Goal: Download file/media

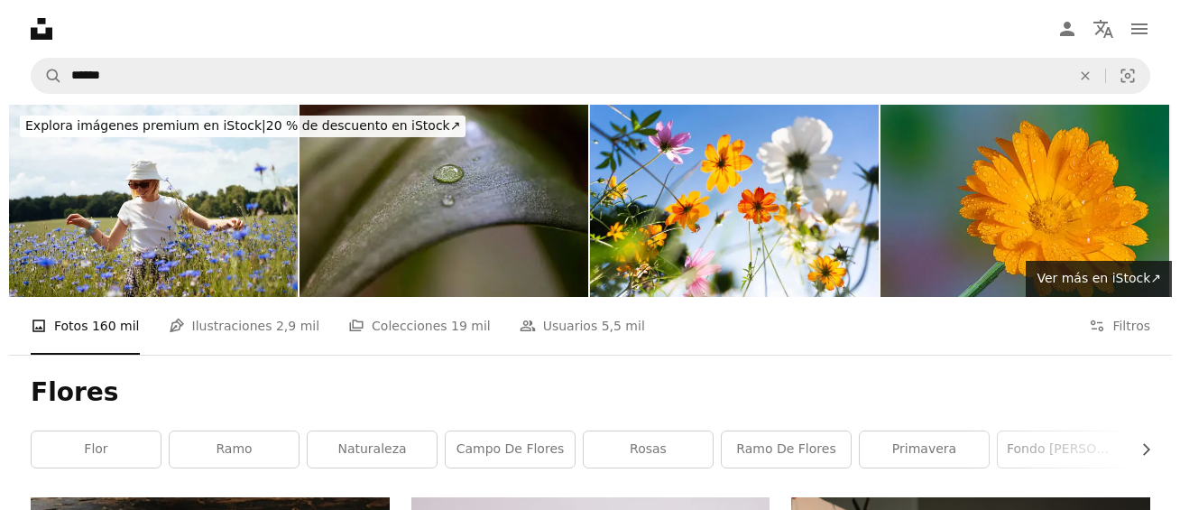
scroll to position [8351, 0]
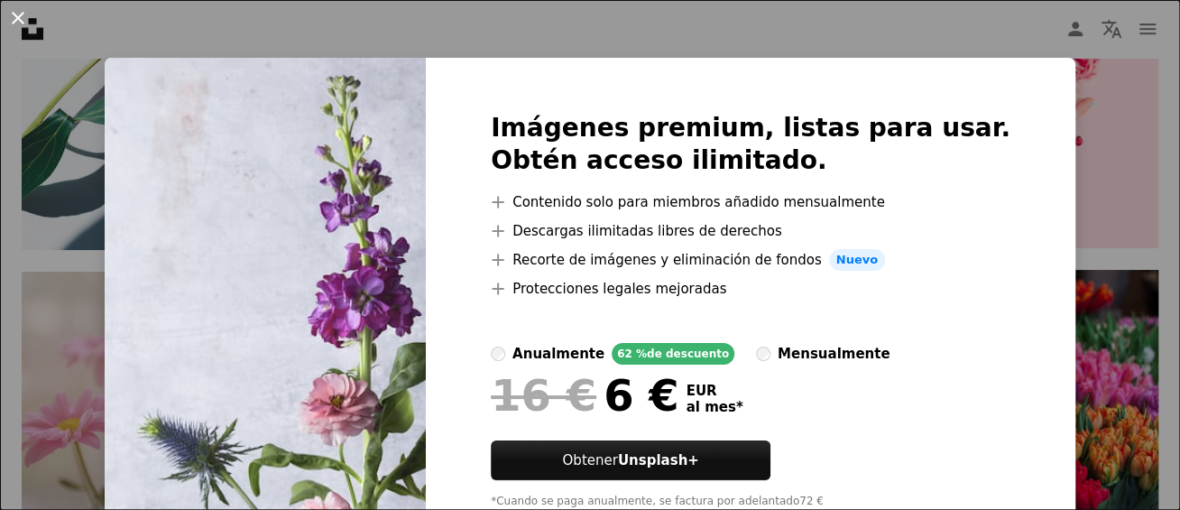
click at [14, 15] on button "An X shape" at bounding box center [18, 18] width 22 height 22
click at [14, 15] on icon "Unsplash logo Página de inicio de Unsplash" at bounding box center [32, 29] width 36 height 36
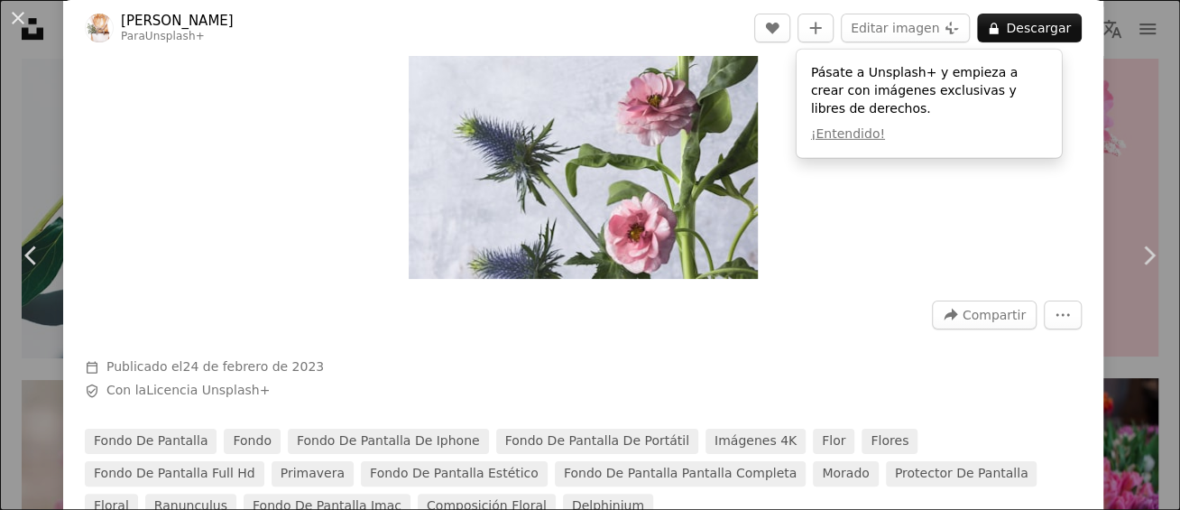
scroll to position [217, 0]
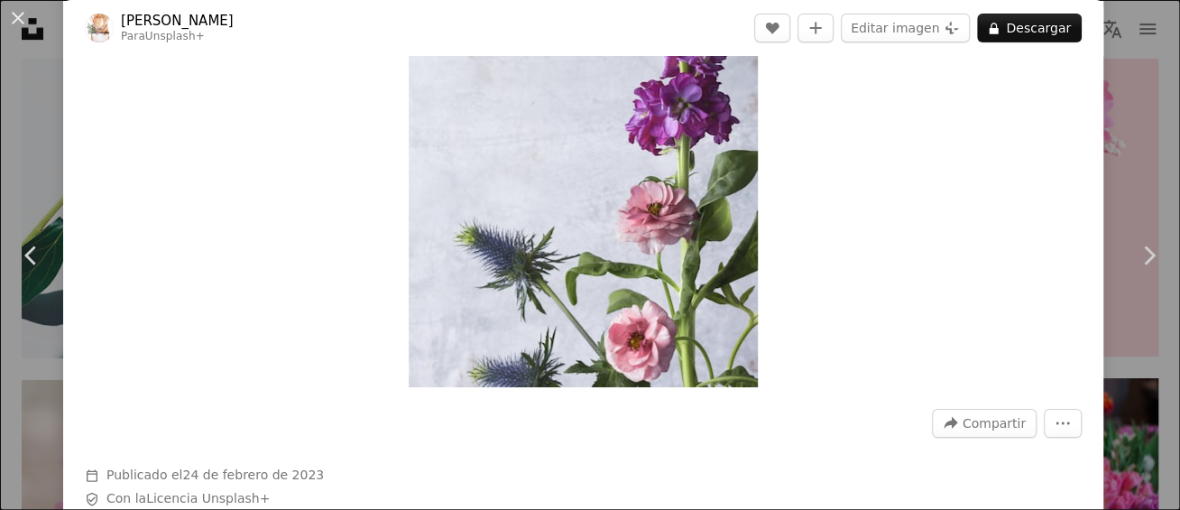
click at [623, 264] on img "Ampliar en esta imagen" at bounding box center [583, 125] width 349 height 524
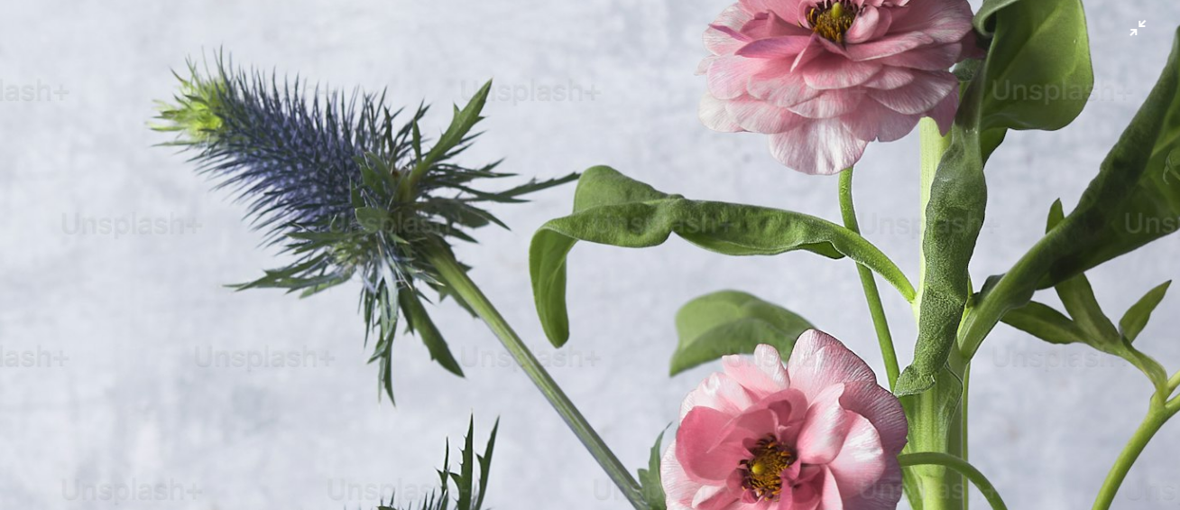
scroll to position [824, 0]
